Goal: Task Accomplishment & Management: Manage account settings

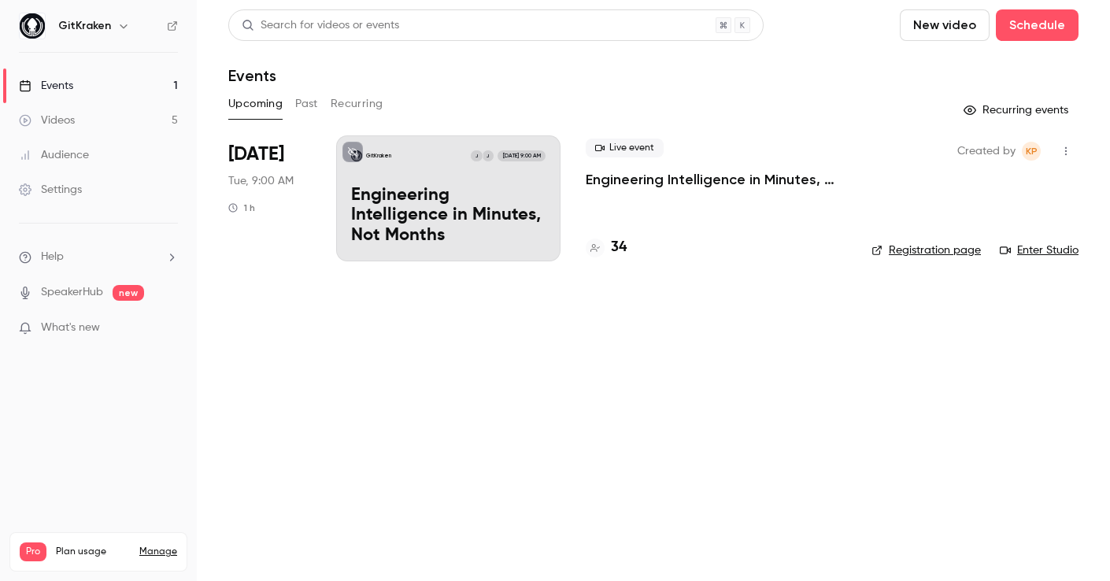
click at [164, 545] on link "Manage" at bounding box center [158, 551] width 38 height 13
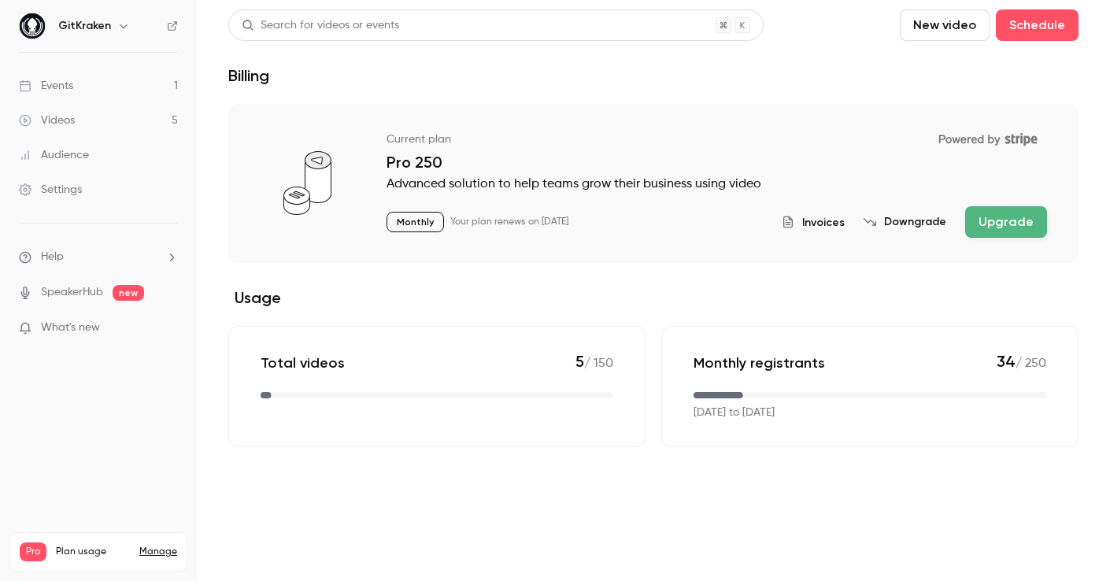
click at [74, 181] on link "Settings" at bounding box center [98, 189] width 197 height 35
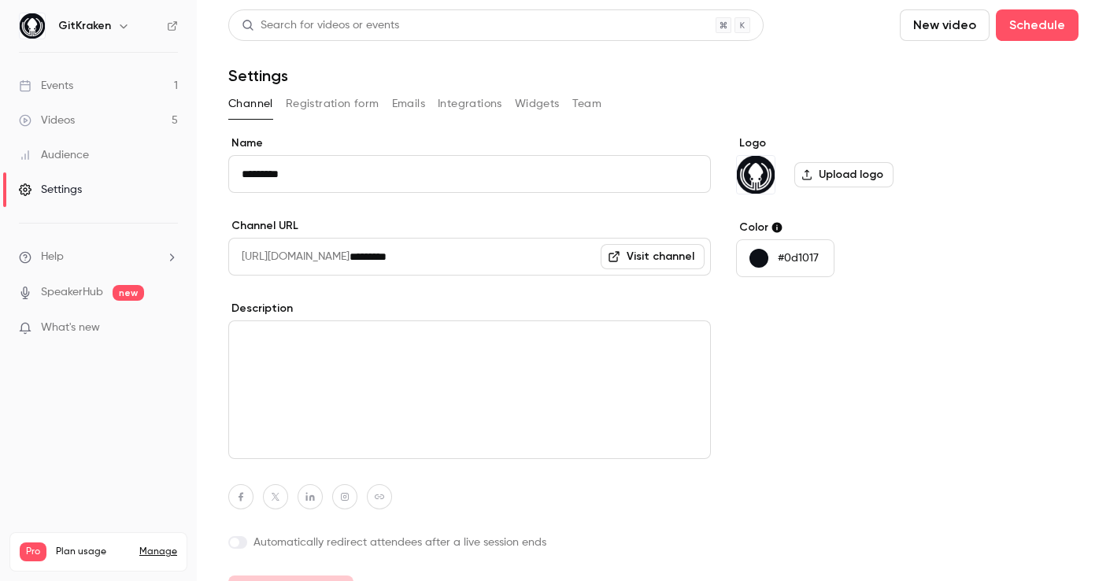
click at [589, 110] on button "Team" at bounding box center [587, 103] width 30 height 25
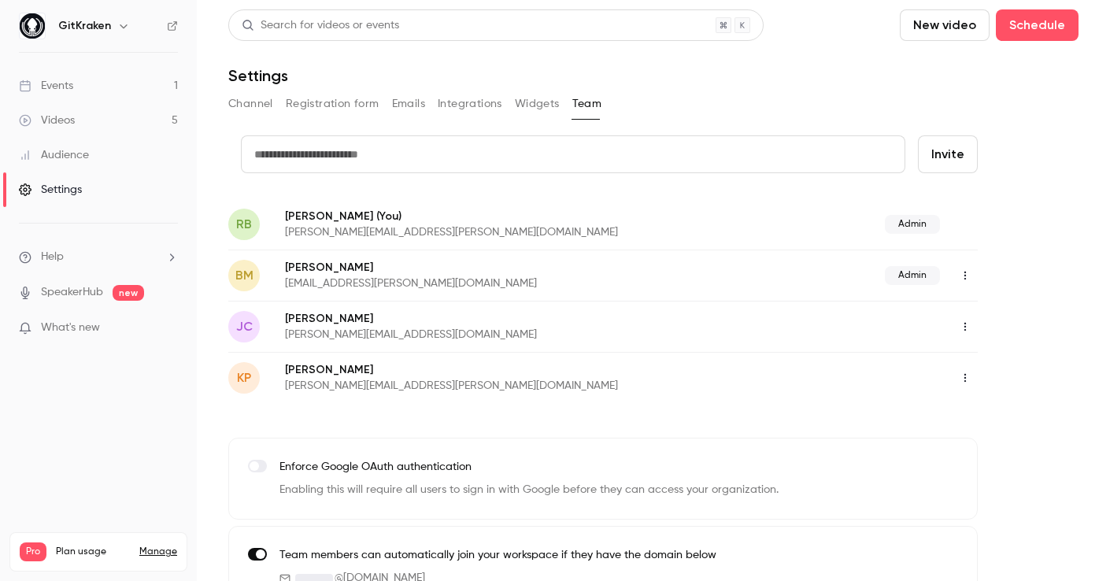
scroll to position [36, 0]
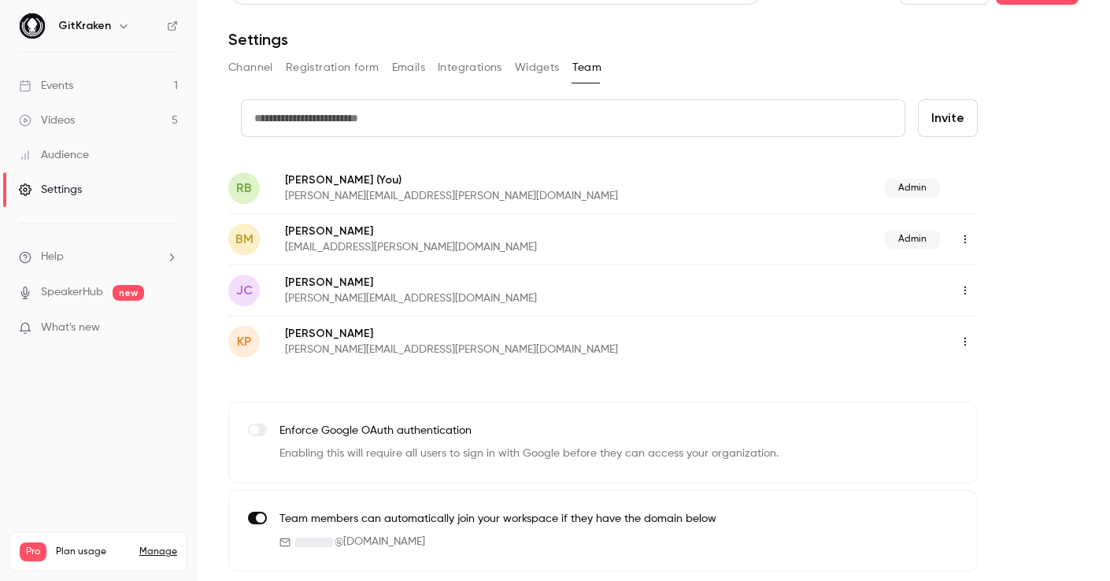
click at [940, 120] on button "Invite" at bounding box center [948, 118] width 60 height 38
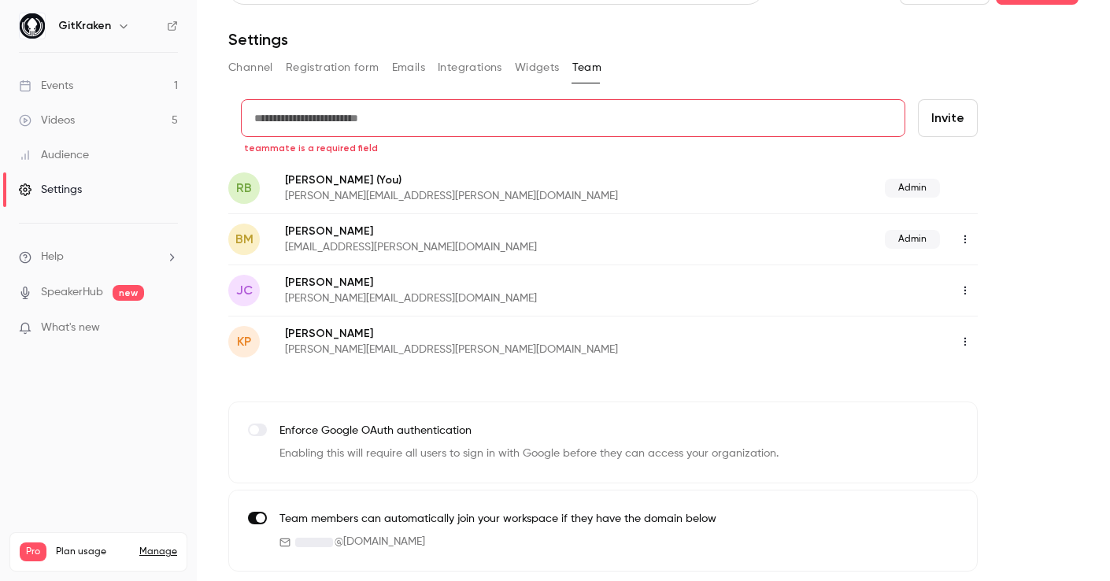
click at [495, 120] on input "text" at bounding box center [573, 118] width 664 height 38
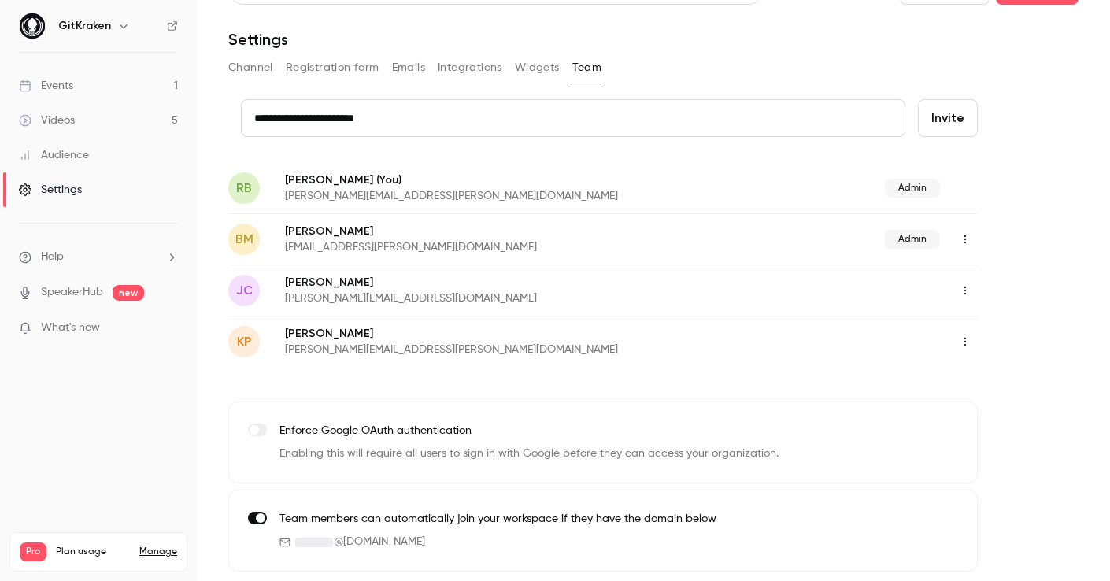
type input "**********"
click at [944, 109] on button "Invite" at bounding box center [948, 118] width 60 height 38
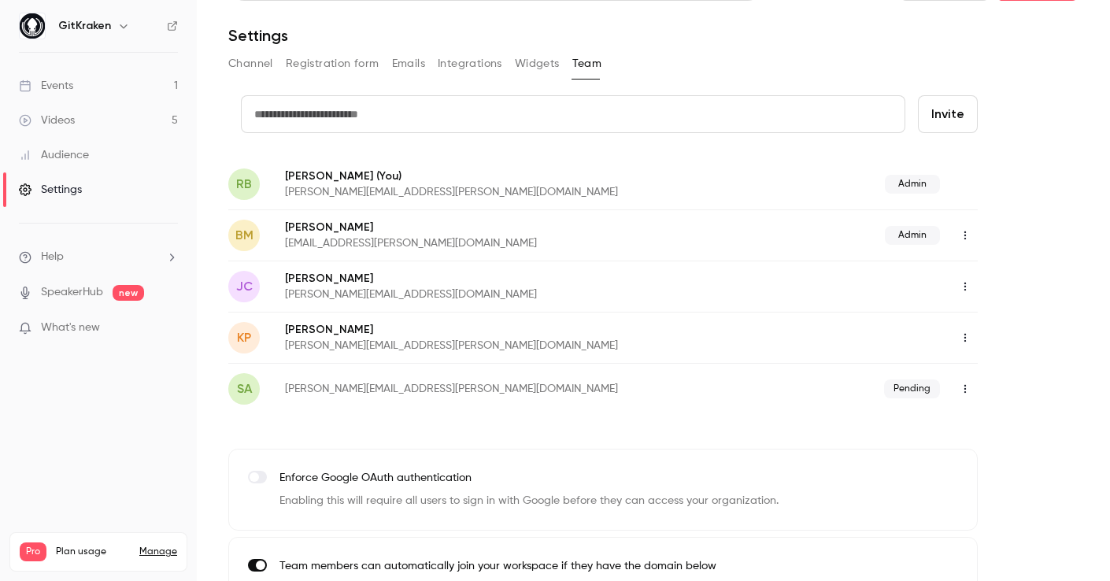
scroll to position [0, 0]
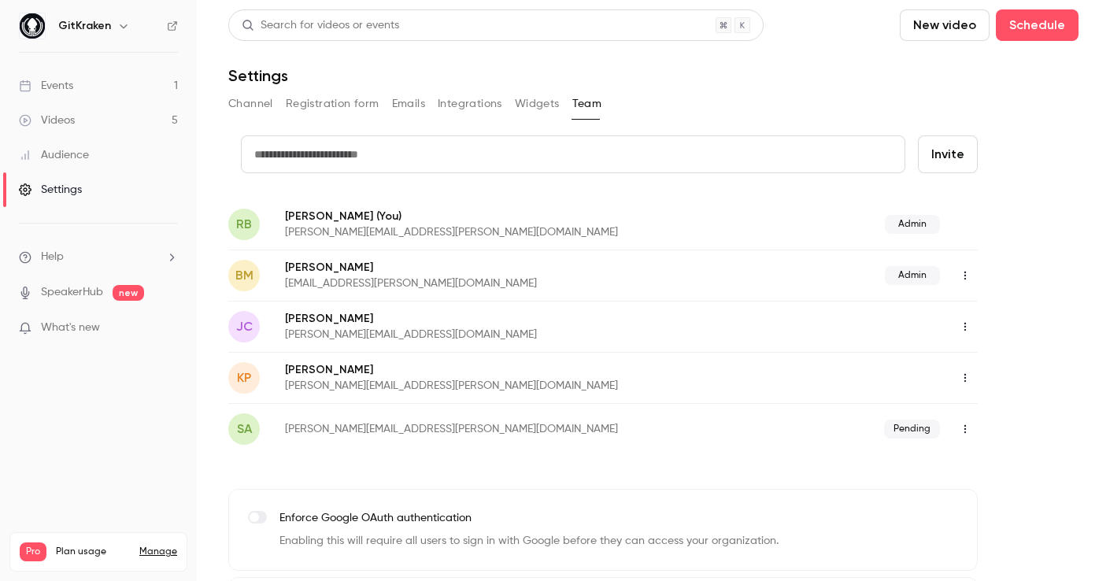
click at [673, 160] on input "text" at bounding box center [573, 154] width 664 height 38
type input "**********"
click at [961, 154] on button "Invite" at bounding box center [948, 154] width 60 height 38
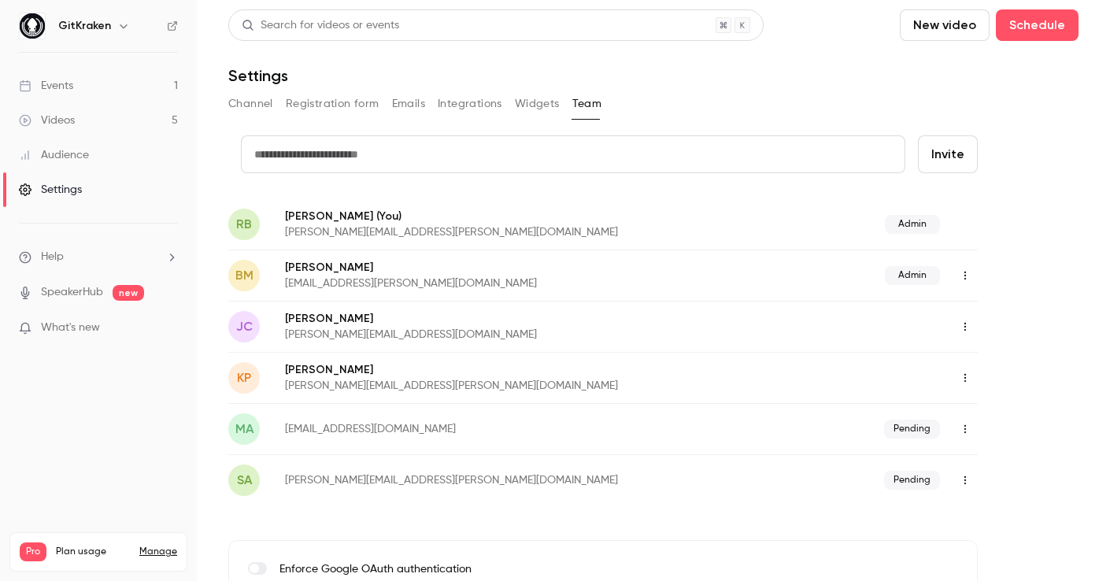
click at [78, 188] on div "Settings" at bounding box center [50, 190] width 63 height 16
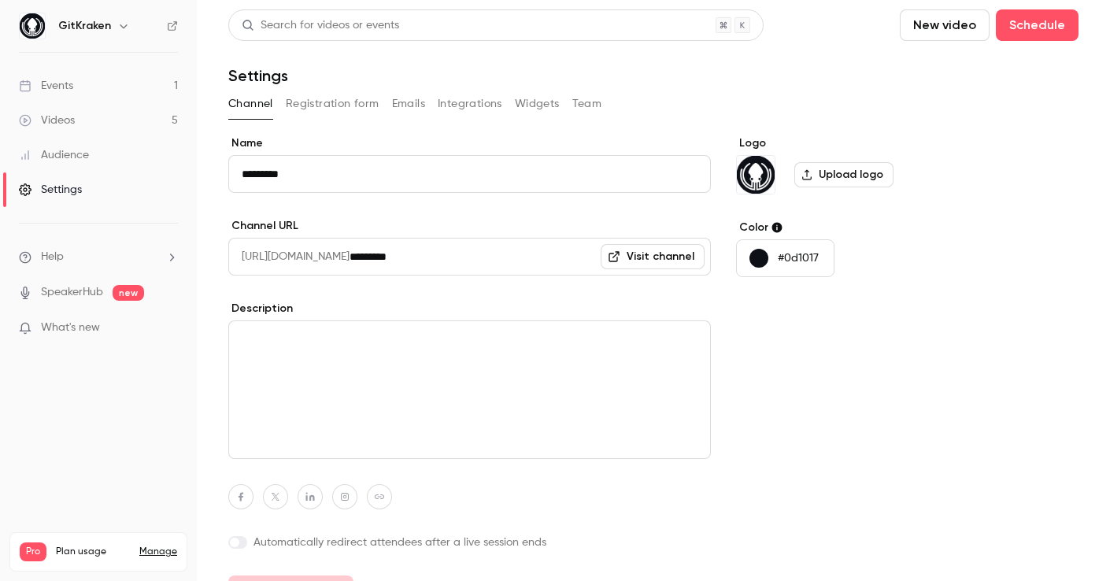
click at [577, 104] on button "Team" at bounding box center [587, 103] width 30 height 25
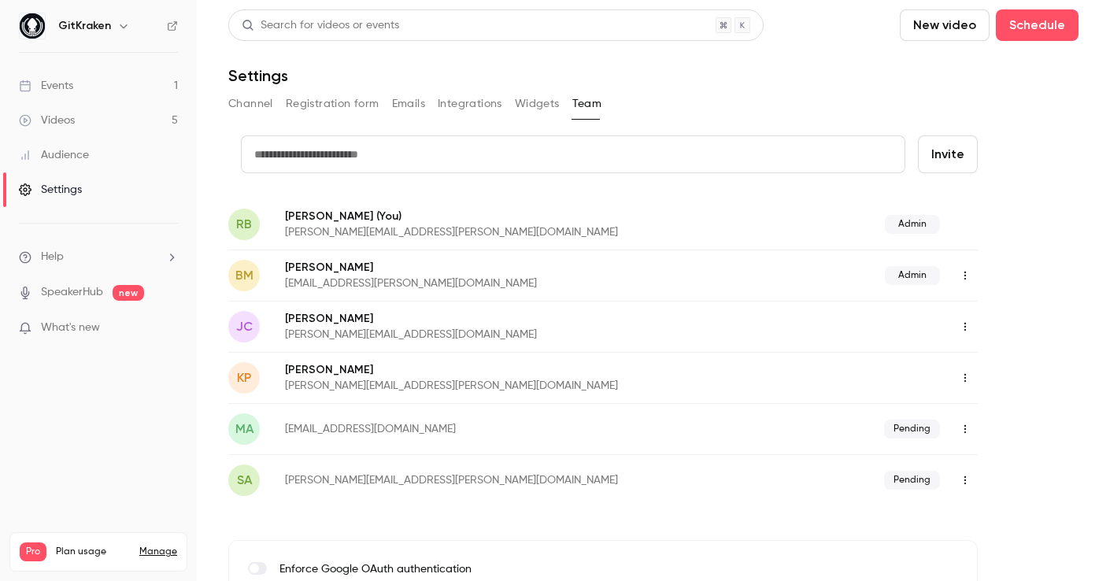
click at [161, 545] on link "Manage" at bounding box center [158, 551] width 38 height 13
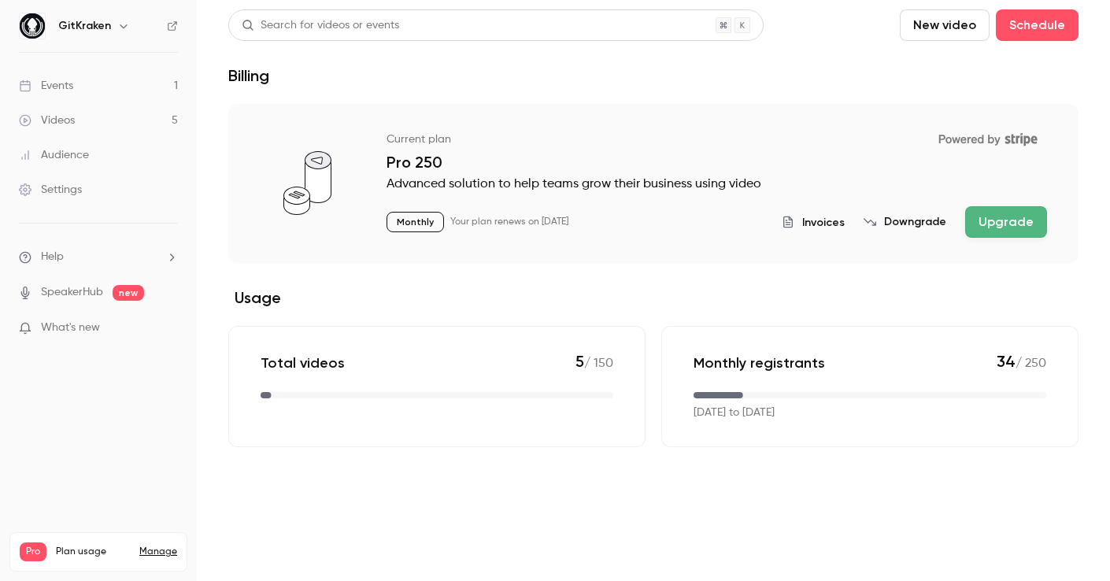
click at [820, 227] on span "Invoices" at bounding box center [823, 222] width 43 height 17
